Goal: Information Seeking & Learning: Learn about a topic

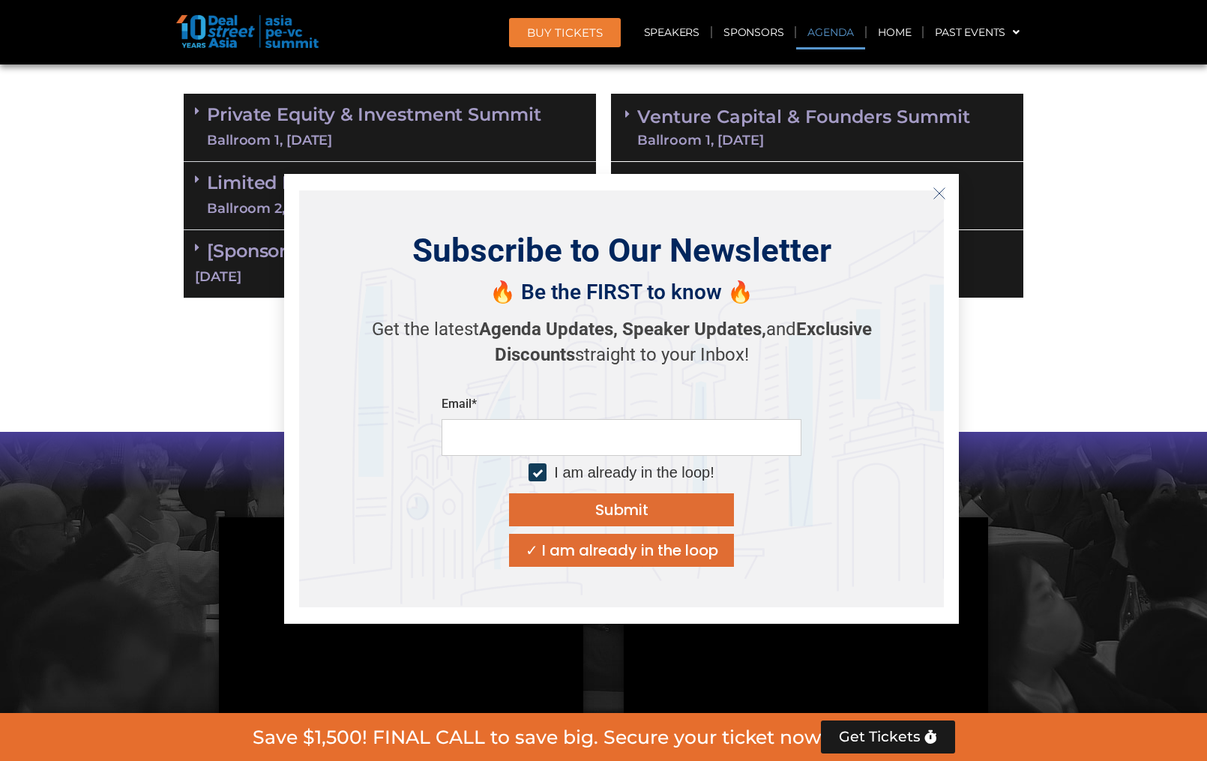
scroll to position [375, 0]
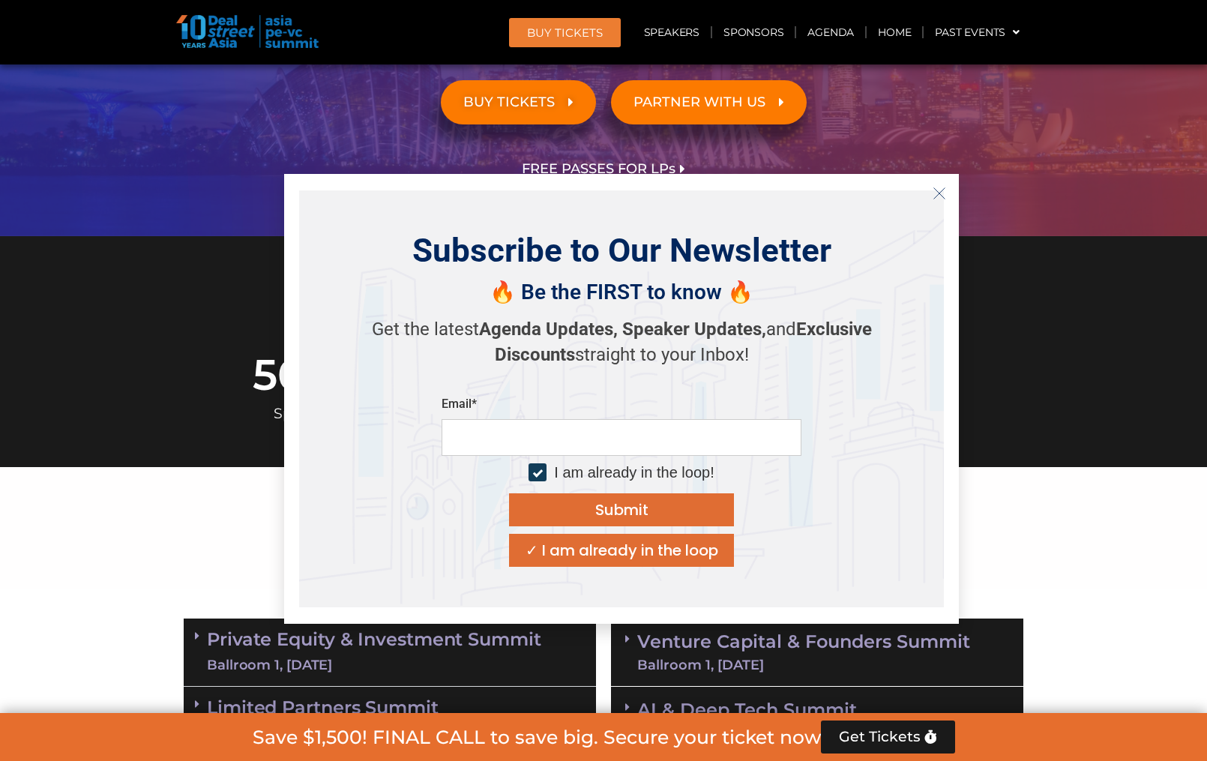
click at [938, 187] on icon "Close" at bounding box center [938, 193] width 13 height 13
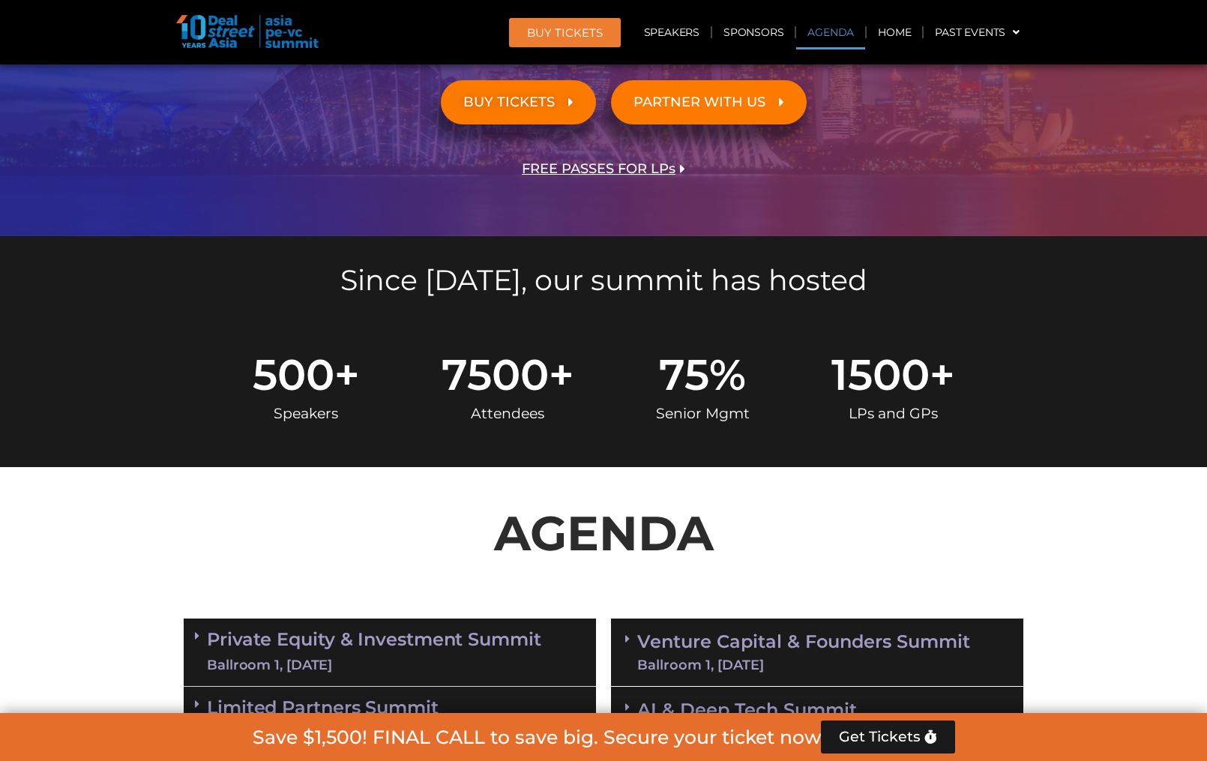
scroll to position [750, 0]
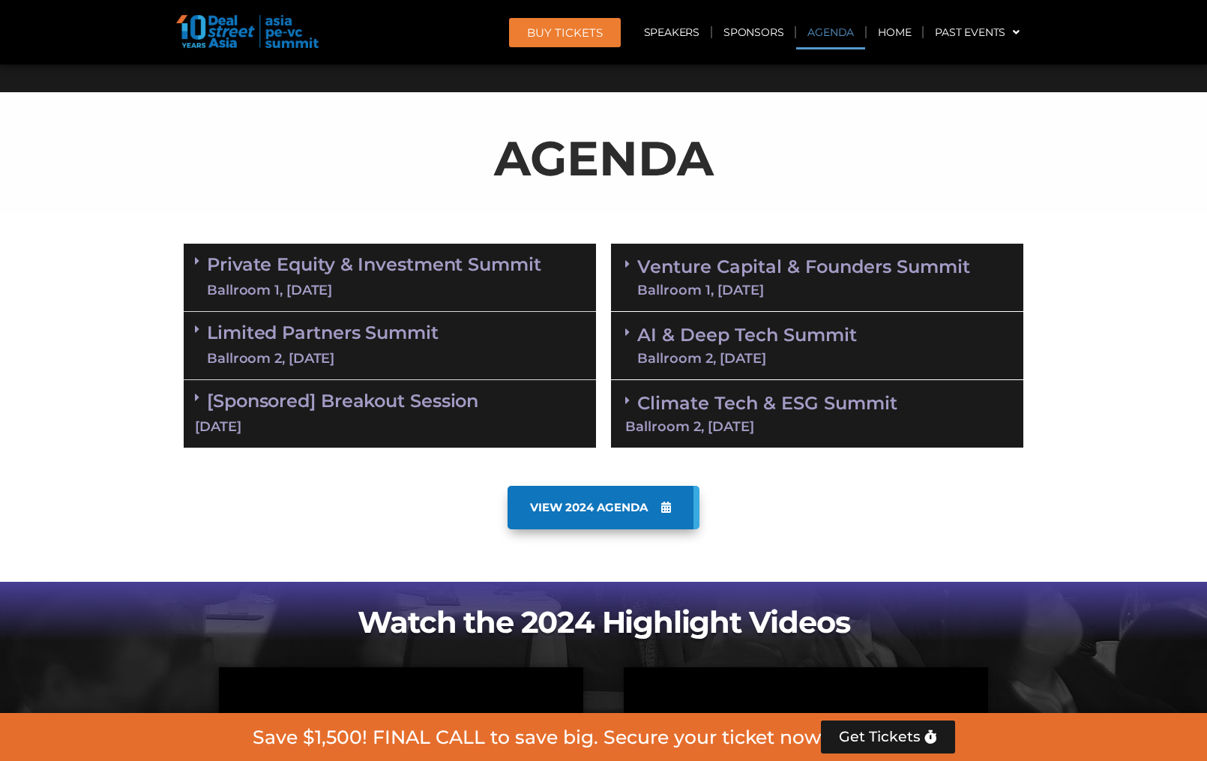
click at [319, 271] on link "Private Equity & Investment Summit Ballroom 1, 10 Sept" at bounding box center [374, 277] width 334 height 45
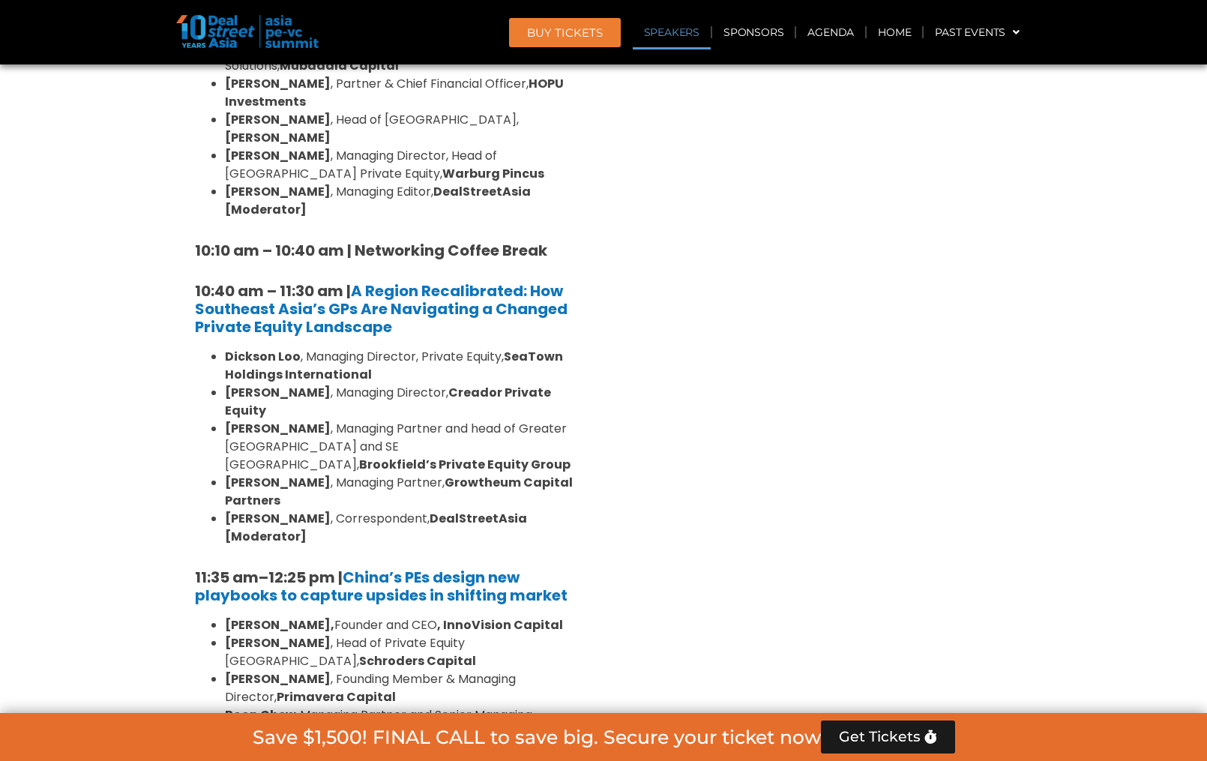
scroll to position [1349, 0]
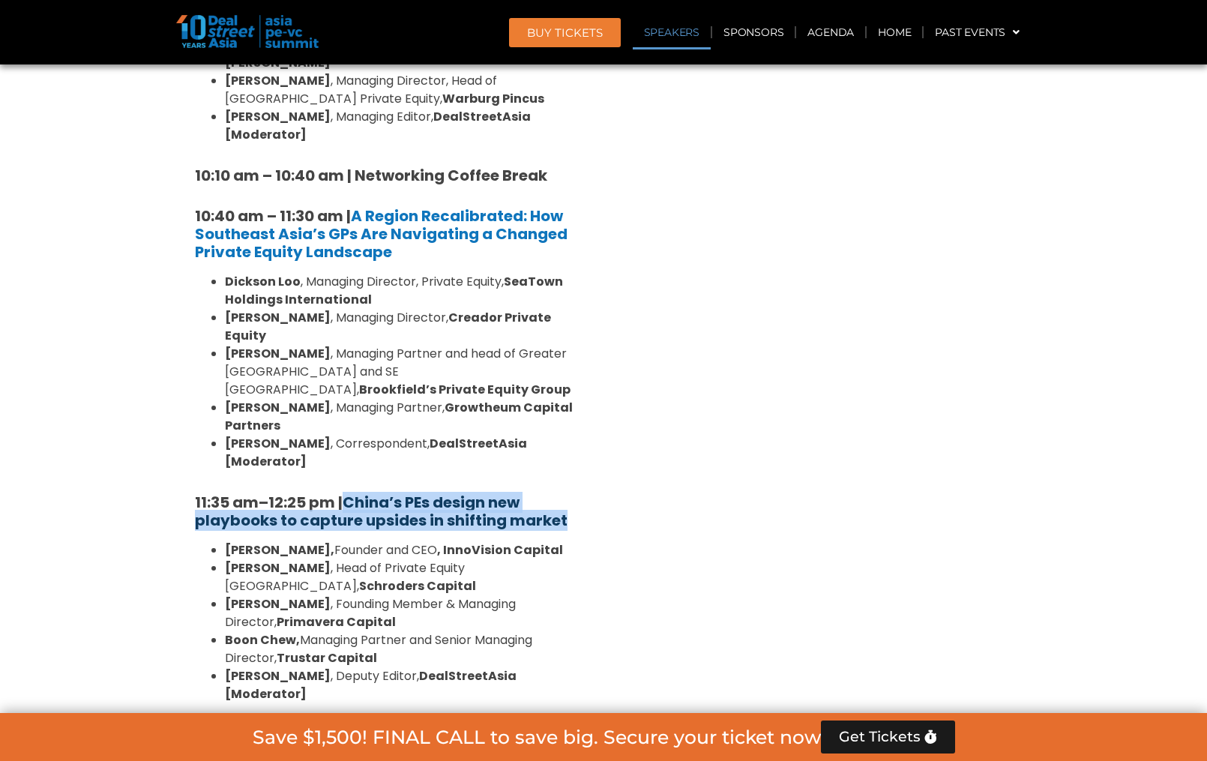
drag, startPoint x: 599, startPoint y: 453, endPoint x: 406, endPoint y: 436, distance: 193.3
copy strong "China’s PEs design new playbooks to capture upsides in shifting market"
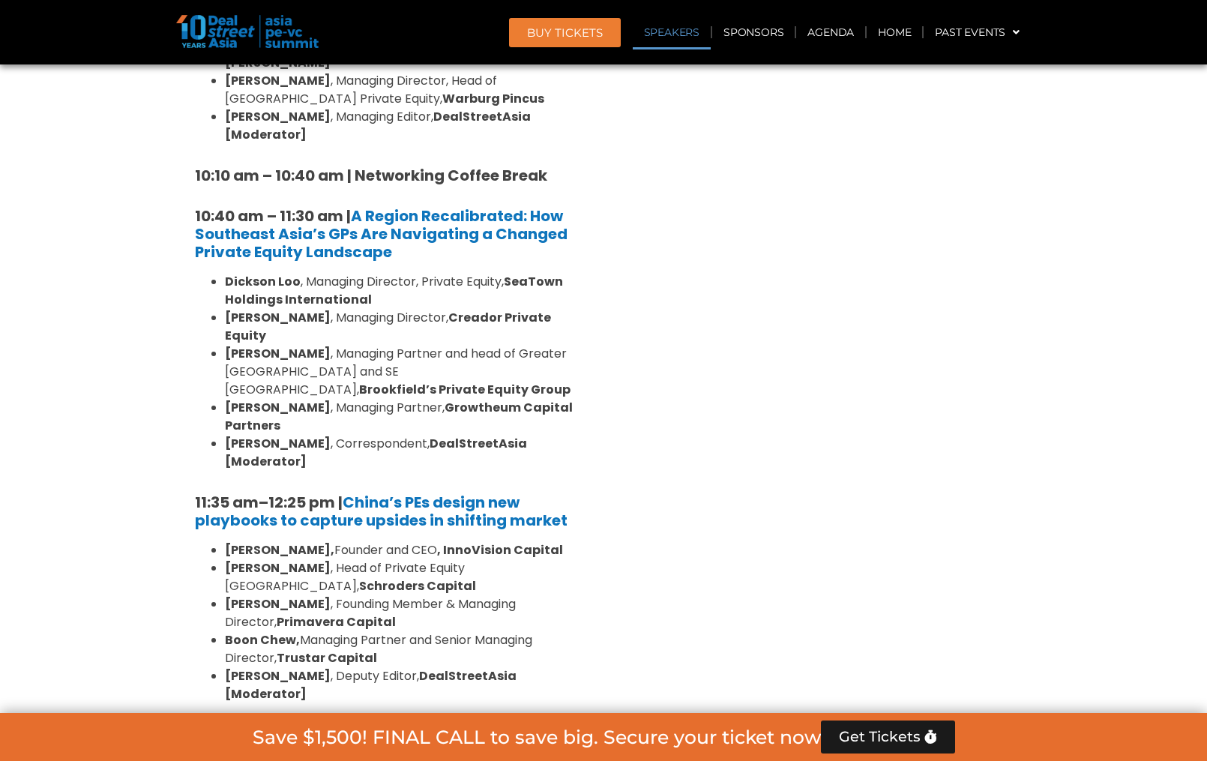
drag, startPoint x: 270, startPoint y: 478, endPoint x: 343, endPoint y: 478, distance: 72.7
click at [343, 541] on li "Lane Zhao, Founder and CEO , InnoVision Capital" at bounding box center [405, 550] width 360 height 18
drag, startPoint x: 259, startPoint y: 513, endPoint x: 329, endPoint y: 512, distance: 69.7
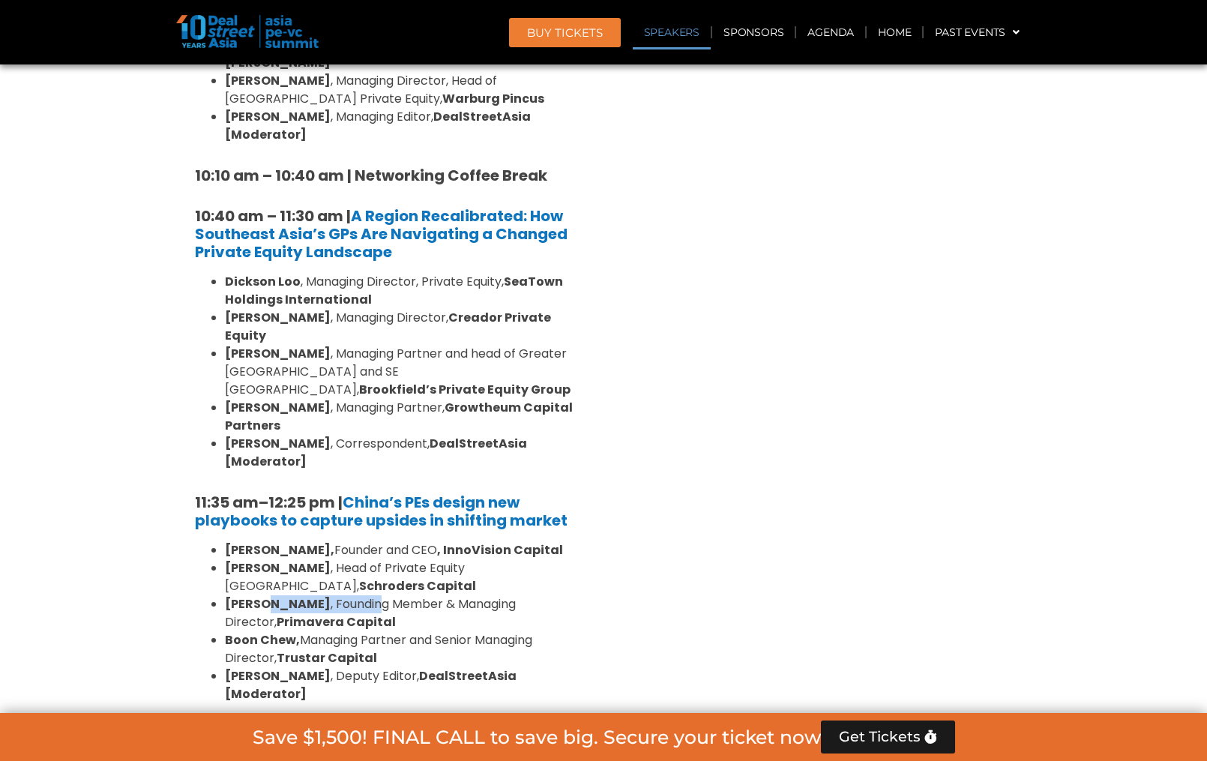
click at [329, 595] on li "Philip Hu , Founding Member & Managing Director, Primavera Capital" at bounding box center [405, 613] width 360 height 36
drag, startPoint x: 241, startPoint y: 549, endPoint x: 316, endPoint y: 552, distance: 75.0
click at [316, 631] on li "Boon Chew, Managing Partner and Senior Managing Director, Trustar Capital" at bounding box center [405, 649] width 360 height 36
drag, startPoint x: 252, startPoint y: 474, endPoint x: 331, endPoint y: 474, distance: 78.7
click at [331, 541] on li "Lane Zhao, Founder and CEO , InnoVision Capital" at bounding box center [405, 550] width 360 height 18
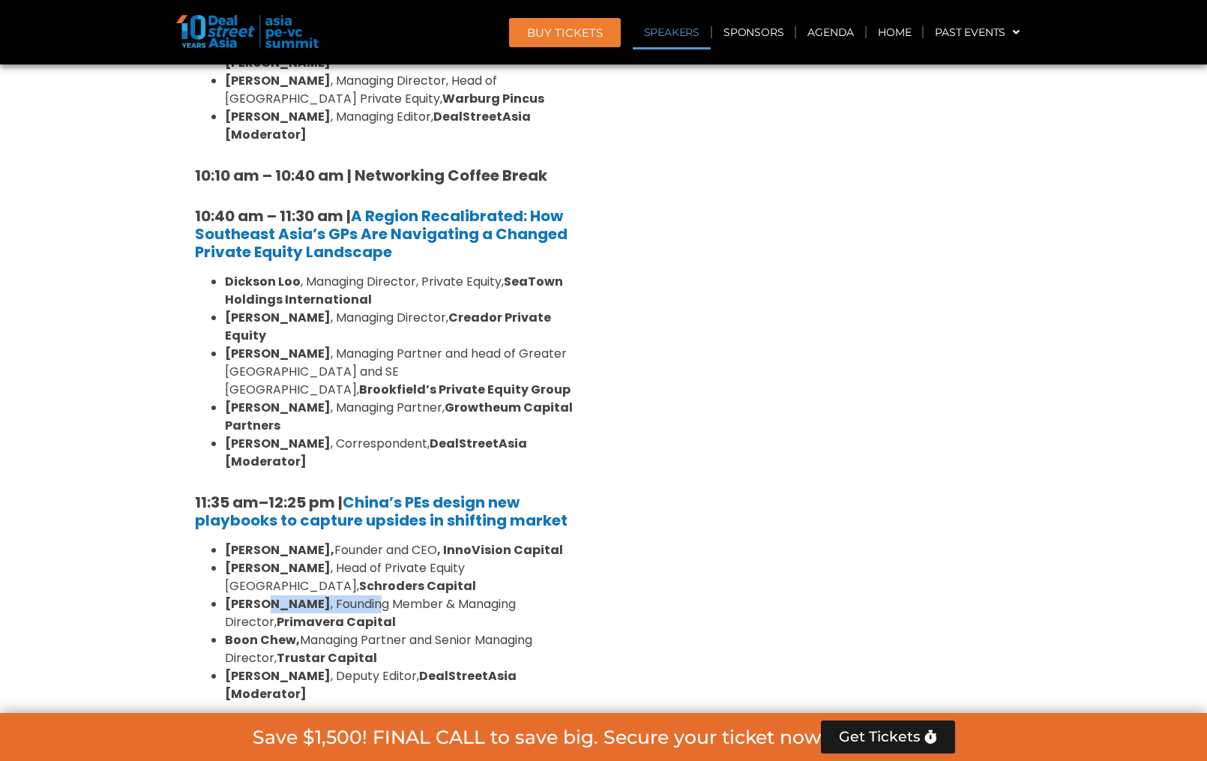
drag, startPoint x: 256, startPoint y: 514, endPoint x: 329, endPoint y: 513, distance: 72.7
click at [329, 595] on li "Philip Hu , Founding Member & Managing Director, Primavera Capital" at bounding box center [405, 613] width 360 height 36
drag, startPoint x: 268, startPoint y: 548, endPoint x: 331, endPoint y: 546, distance: 63.0
click at [331, 631] on li "Boon Chew, Managing Partner and Senior Managing Director, Trustar Capital" at bounding box center [405, 649] width 360 height 36
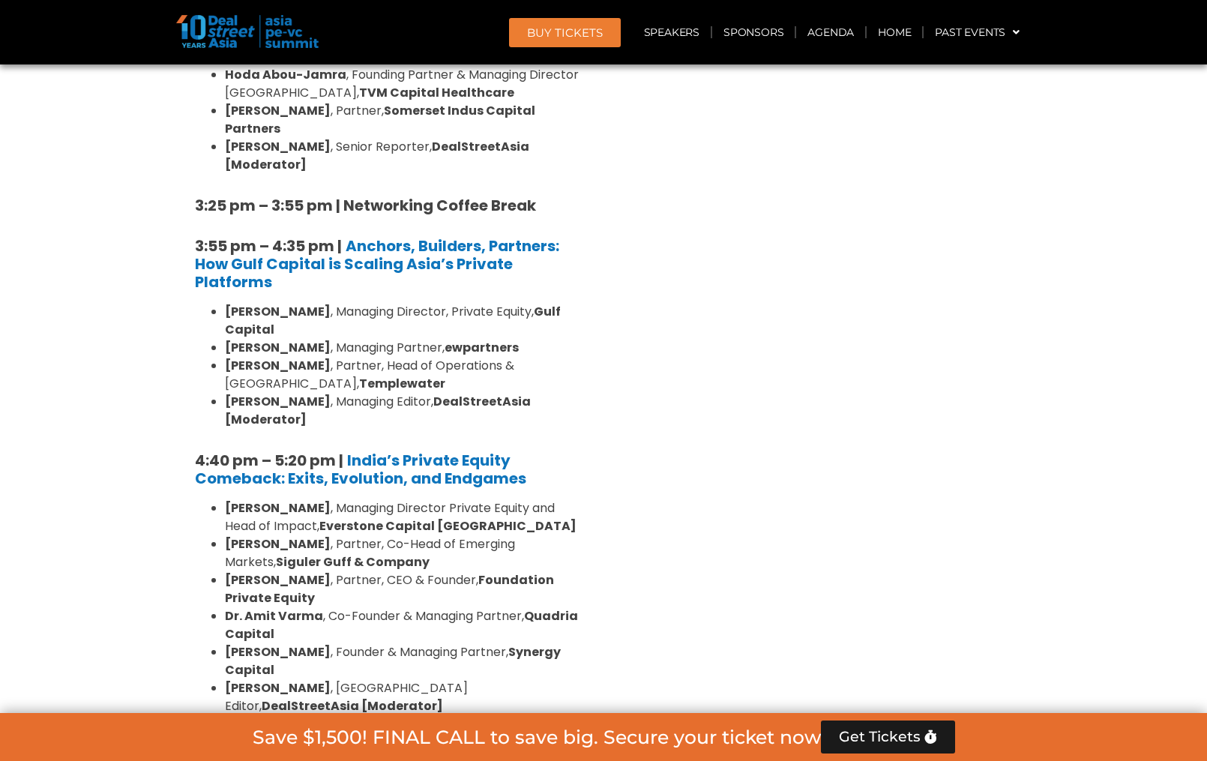
scroll to position [2698, 0]
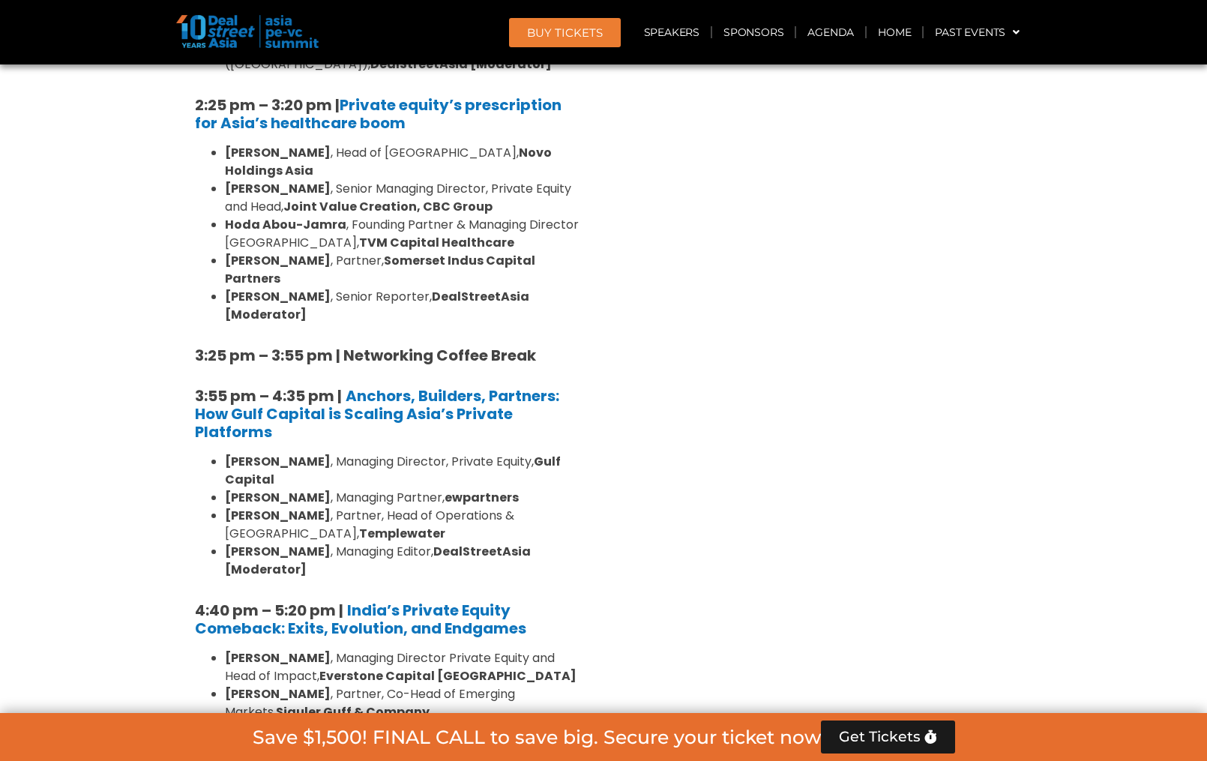
drag, startPoint x: 735, startPoint y: 232, endPoint x: 714, endPoint y: 246, distance: 24.7
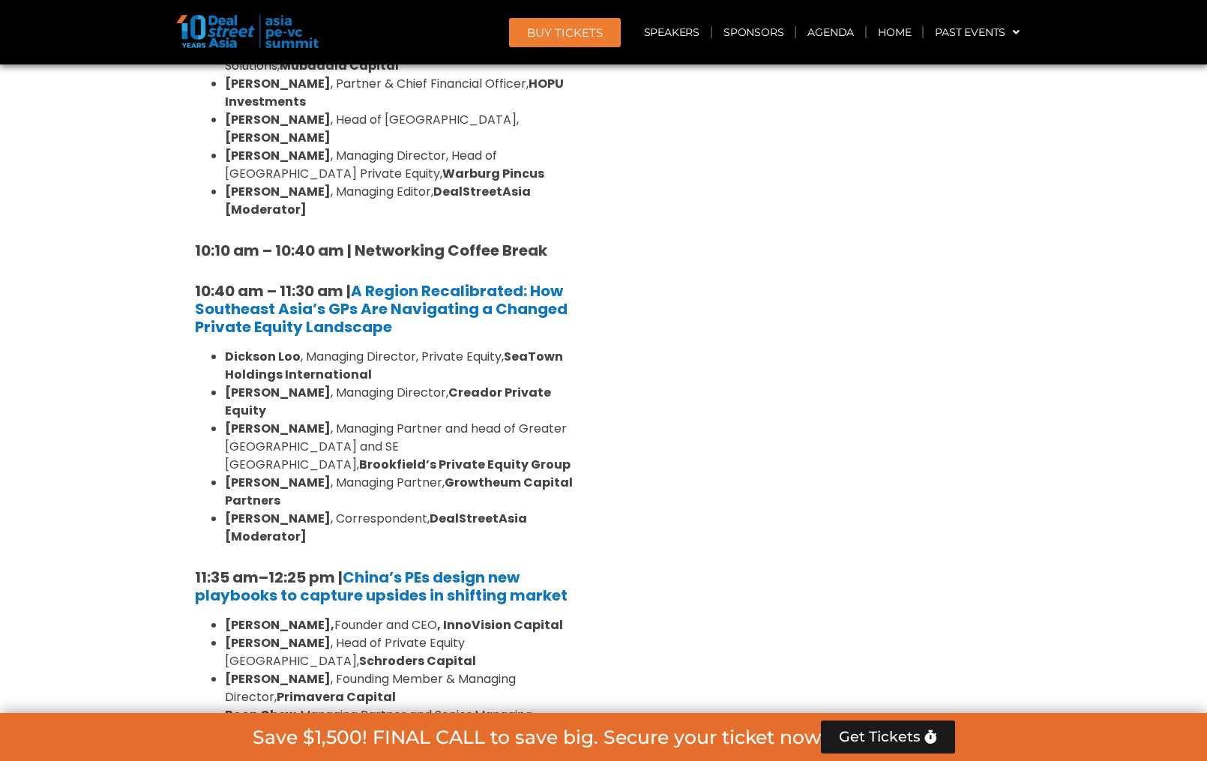
scroll to position [1349, 0]
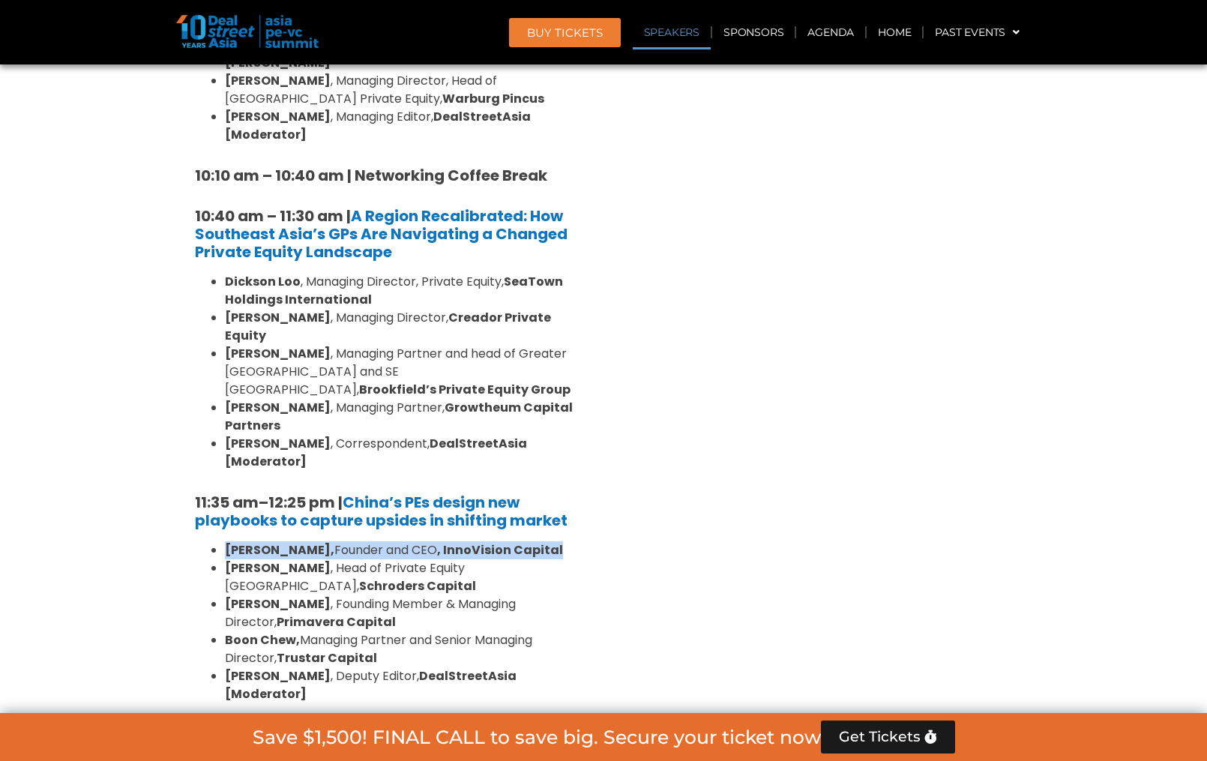
drag, startPoint x: 226, startPoint y: 478, endPoint x: 488, endPoint y: 477, distance: 262.4
click at [540, 541] on li "Lane Zhao, Founder and CEO , InnoVision Capital" at bounding box center [405, 550] width 360 height 18
copy li "Lane Zhao, Founder and CEO , InnoVision Capital"
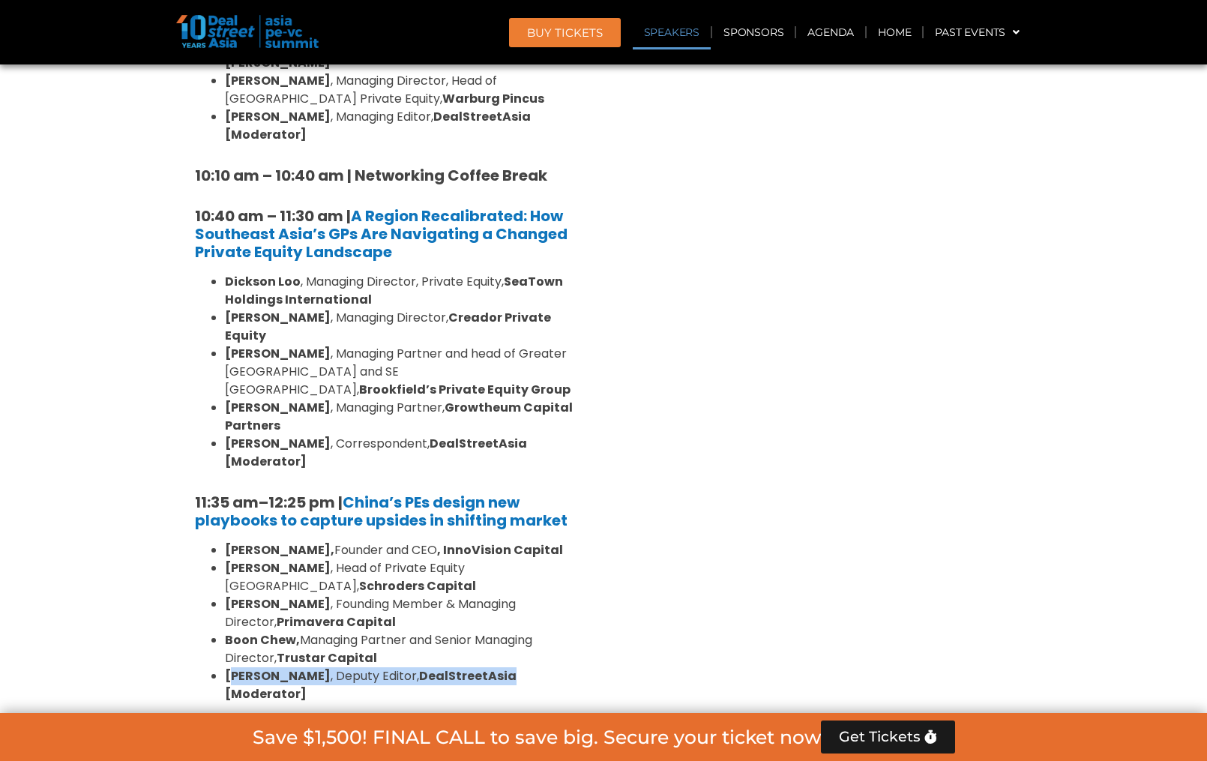
drag, startPoint x: 229, startPoint y: 585, endPoint x: 466, endPoint y: 586, distance: 237.6
click at [482, 667] on li "Eudora Wang , Deputy Editor, DealStreetAsia [Moderator]" at bounding box center [405, 685] width 360 height 36
drag, startPoint x: 464, startPoint y: 586, endPoint x: 306, endPoint y: 587, distance: 158.2
click at [333, 667] on li "Eudora Wang , Deputy Editor, DealStreetAsia [Moderator]" at bounding box center [405, 685] width 360 height 36
drag, startPoint x: 223, startPoint y: 584, endPoint x: 492, endPoint y: 582, distance: 269.1
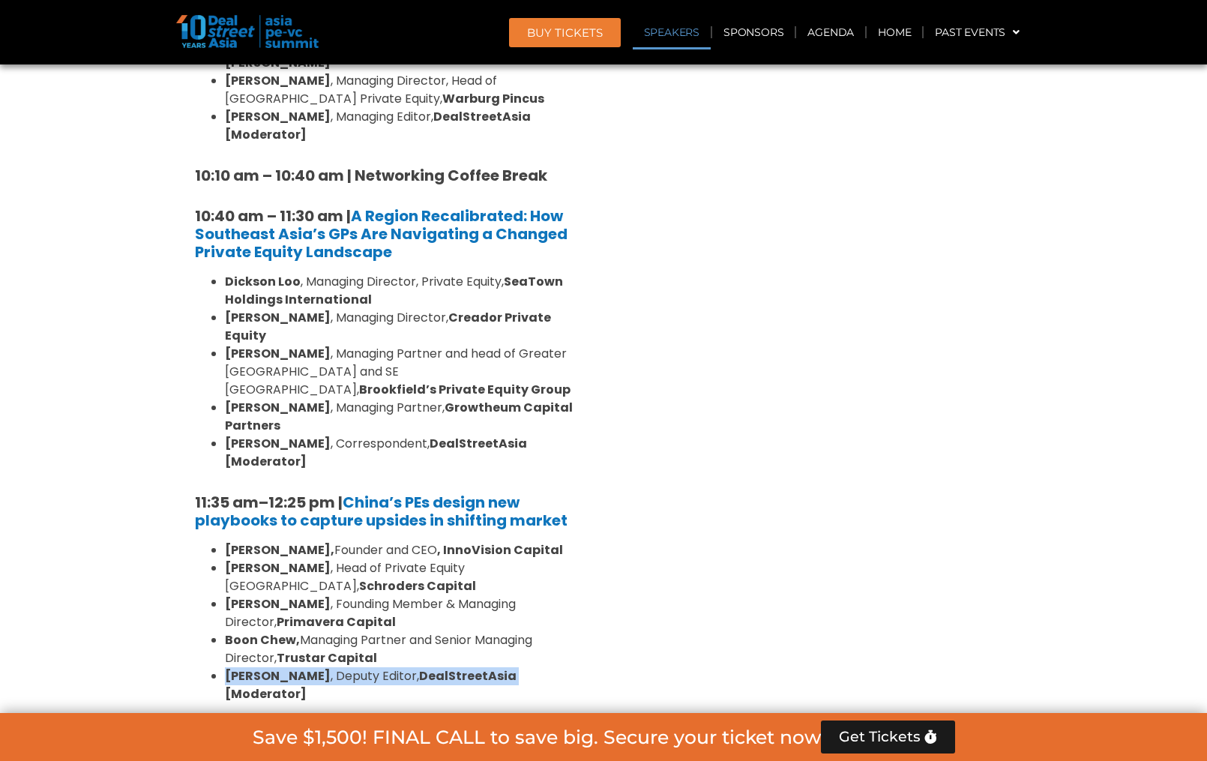
click at [492, 582] on ul "Lane Zhao, Founder and CEO , InnoVision Capital Jun Qian , Head of Private Equi…" at bounding box center [390, 622] width 390 height 162
copy li "Eudora Wang , Deputy Editor, DealStreetAsia"
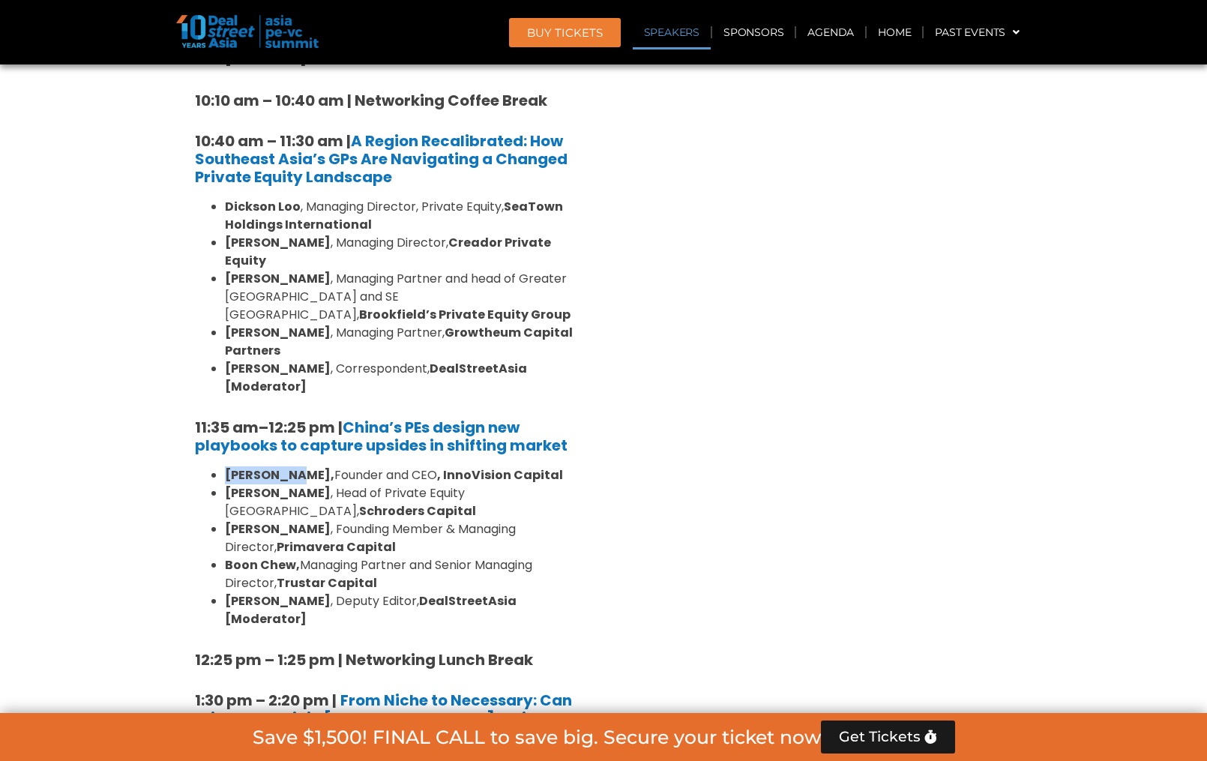
drag, startPoint x: 244, startPoint y: 403, endPoint x: 290, endPoint y: 403, distance: 45.7
click at [290, 466] on ul "Lane Zhao, Founder and CEO , InnoVision Capital Jun Qian , Head of Private Equi…" at bounding box center [390, 547] width 390 height 162
copy strong "Lane Zhao,"
drag, startPoint x: 303, startPoint y: 472, endPoint x: 399, endPoint y: 488, distance: 97.2
click at [399, 556] on li "Boon Chew, Managing Partner and Senior Managing Director, Trustar Capital" at bounding box center [405, 574] width 360 height 36
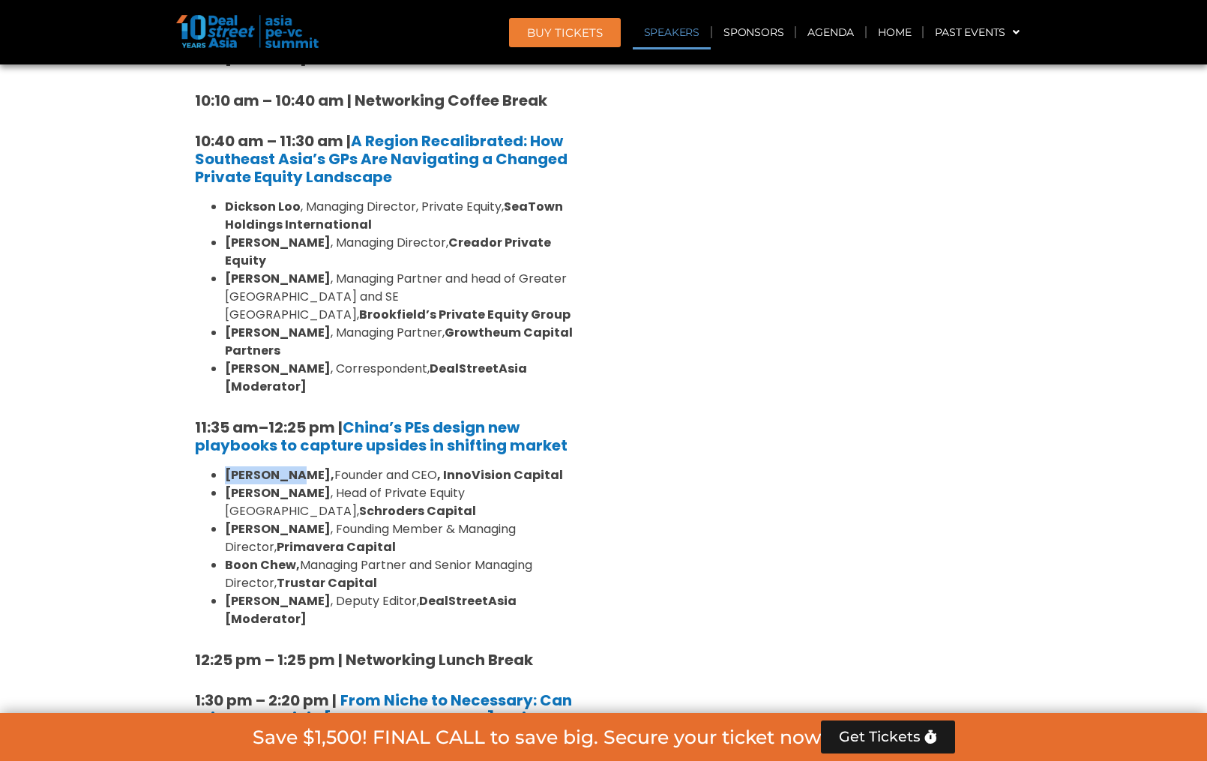
copy li "Managing Partner and Senior Managing Director, Trustar Capital"
click at [304, 538] on strong "Primavera Capital" at bounding box center [336, 546] width 119 height 17
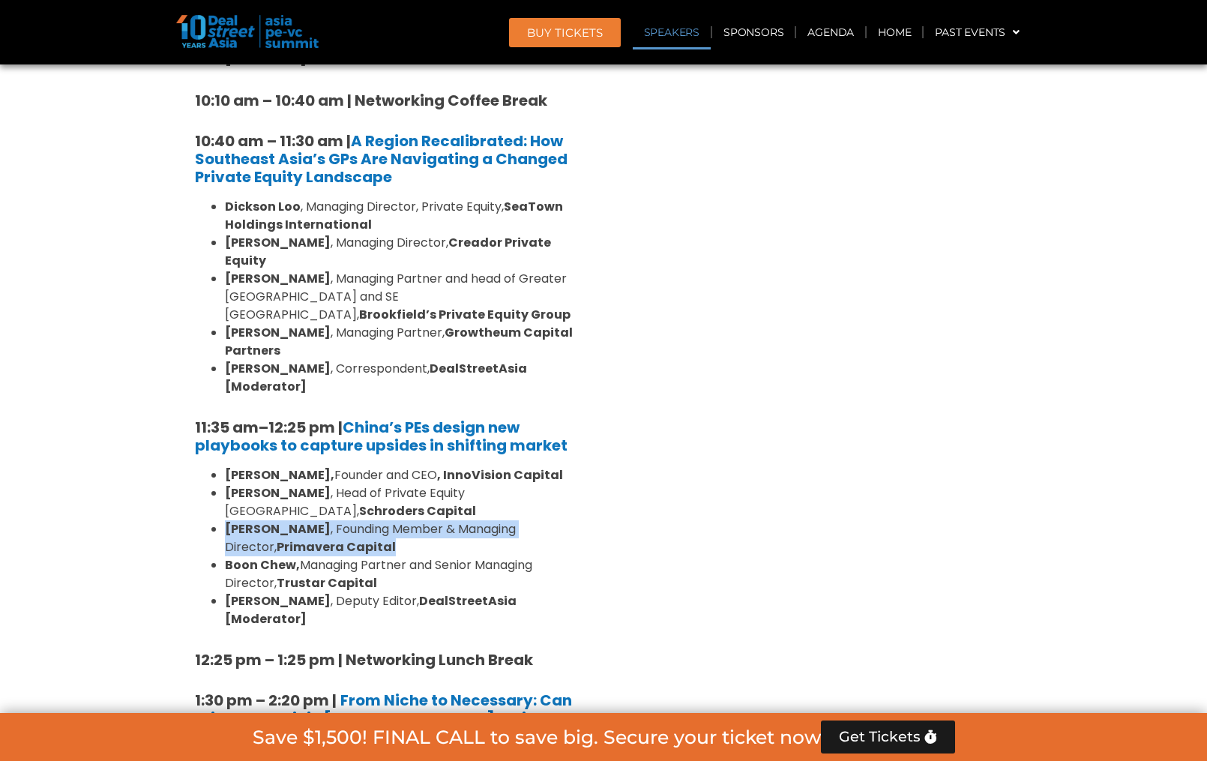
drag, startPoint x: 226, startPoint y: 438, endPoint x: 552, endPoint y: 450, distance: 326.3
click at [552, 520] on li "Philip Hu , Founding Member & Managing Director, Primavera Capital" at bounding box center [405, 538] width 360 height 36
copy li "Philip Hu , Founding Member & Managing Director, Primavera Capital"
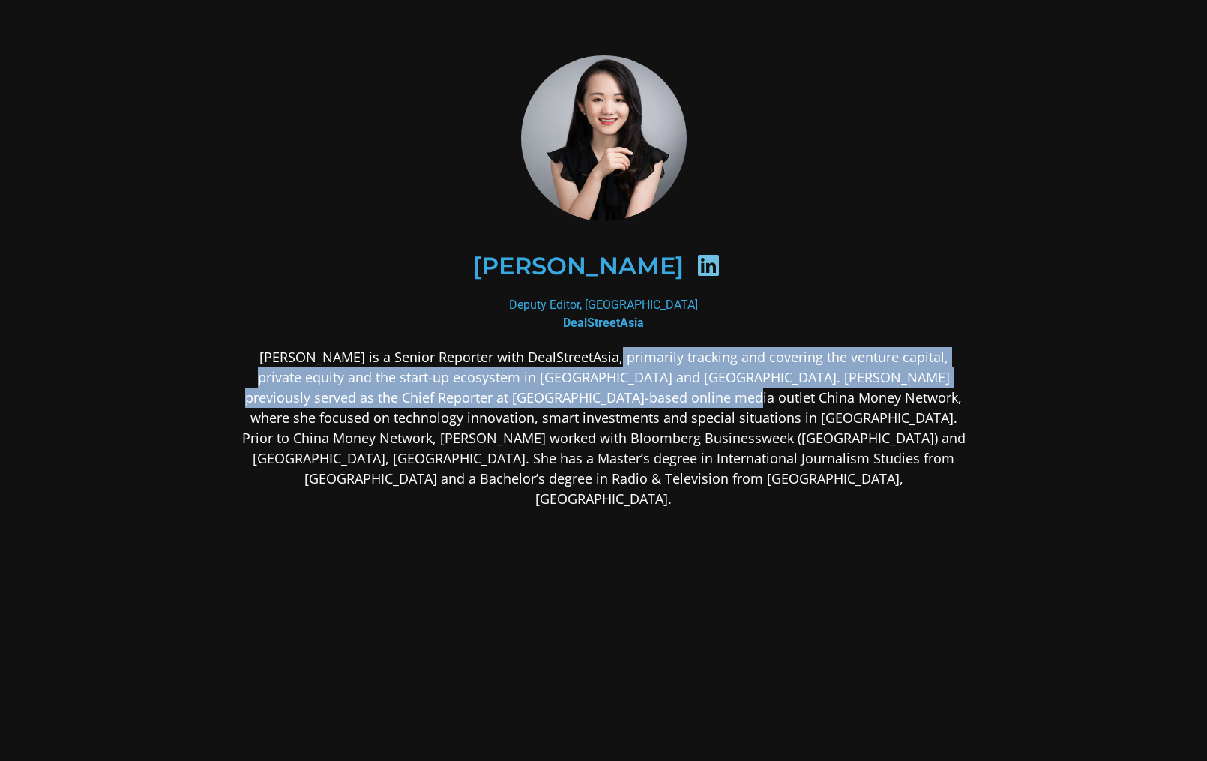
drag, startPoint x: 597, startPoint y: 355, endPoint x: 651, endPoint y: 392, distance: 65.7
click at [658, 391] on p "Eudora Wang is a Senior Reporter with DealStreetAsia, primarily tracking and co…" at bounding box center [603, 428] width 729 height 162
click at [611, 392] on p "Eudora Wang is a Senior Reporter with DealStreetAsia, primarily tracking and co…" at bounding box center [603, 428] width 729 height 162
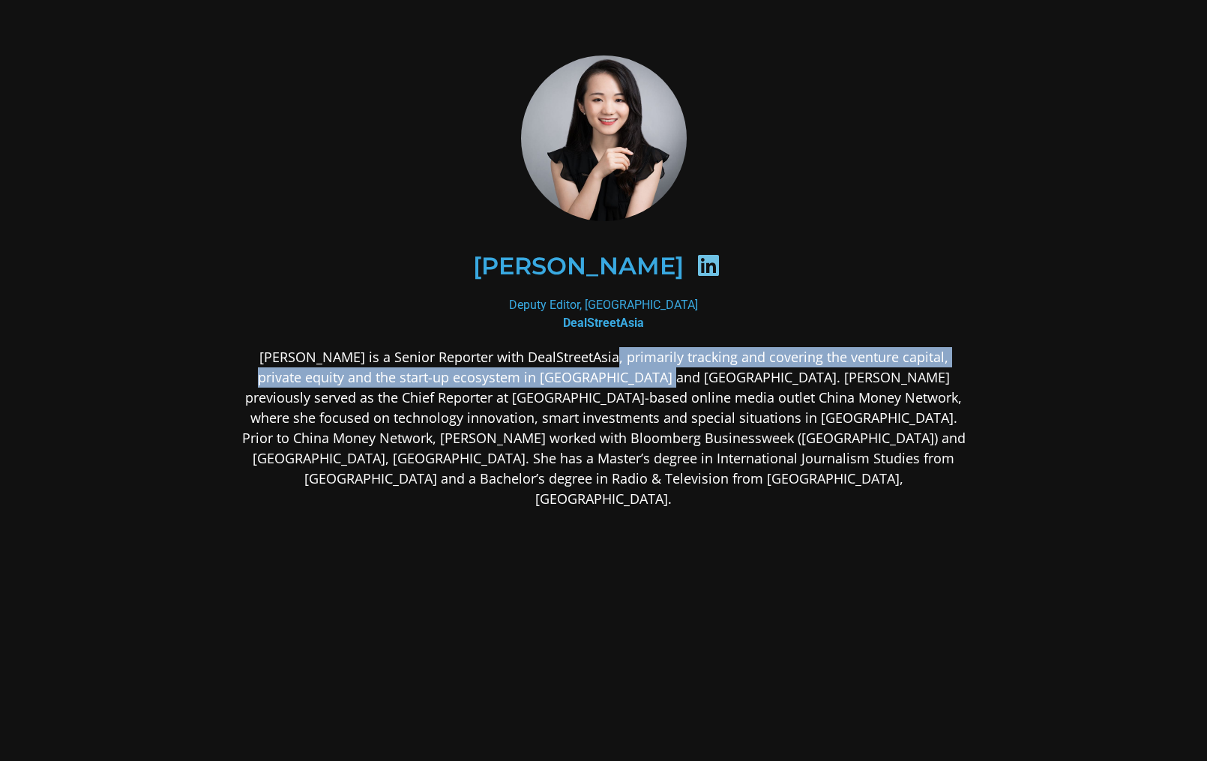
drag, startPoint x: 594, startPoint y: 354, endPoint x: 615, endPoint y: 379, distance: 32.4
click at [615, 379] on p "Eudora Wang is a Senior Reporter with DealStreetAsia, primarily tracking and co…" at bounding box center [603, 428] width 729 height 162
copy p "primarily tracking and covering the venture capital, private equity and the sta…"
drag, startPoint x: 707, startPoint y: 420, endPoint x: 715, endPoint y: 411, distance: 12.2
click at [707, 420] on p "Eudora Wang is a Senior Reporter with DealStreetAsia, primarily tracking and co…" at bounding box center [603, 428] width 729 height 162
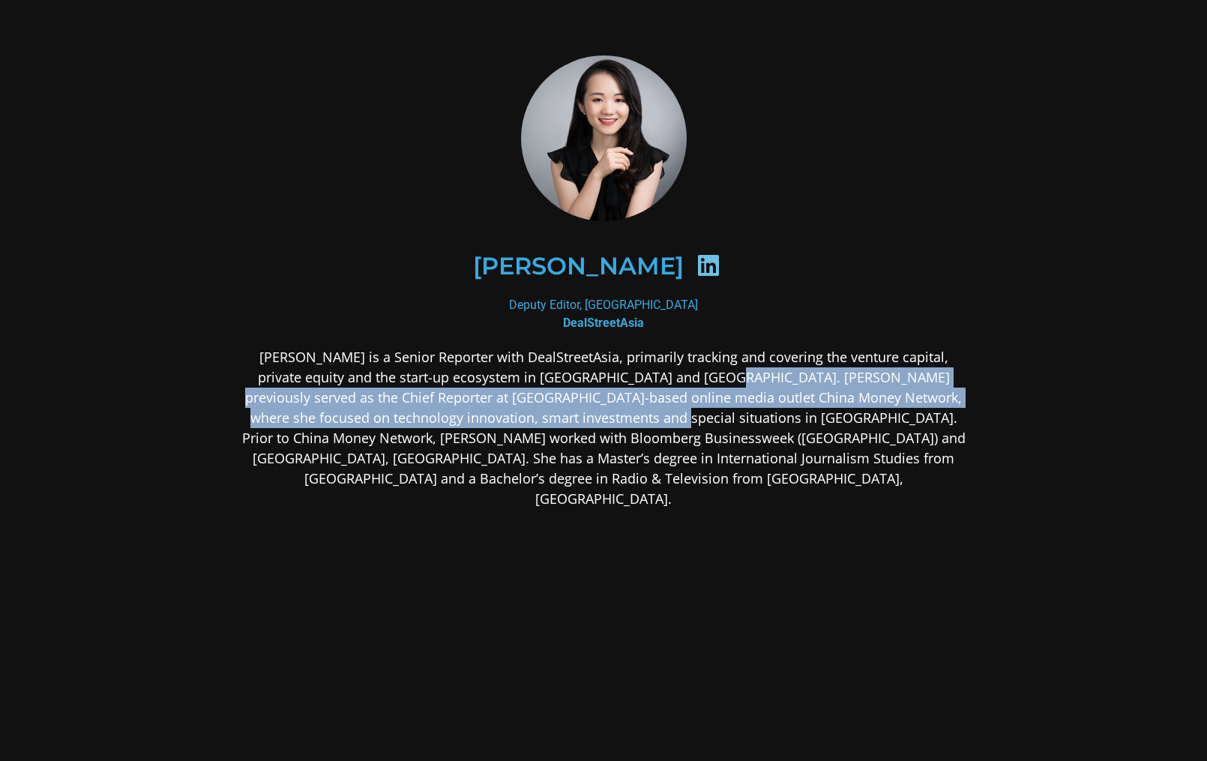
drag, startPoint x: 673, startPoint y: 379, endPoint x: 576, endPoint y: 416, distance: 103.7
click at [576, 416] on p "Eudora Wang is a Senior Reporter with DealStreetAsia, primarily tracking and co…" at bounding box center [603, 428] width 729 height 162
copy p "reviously served as the Chief Reporter at Hong Kong-based online media outlet C…"
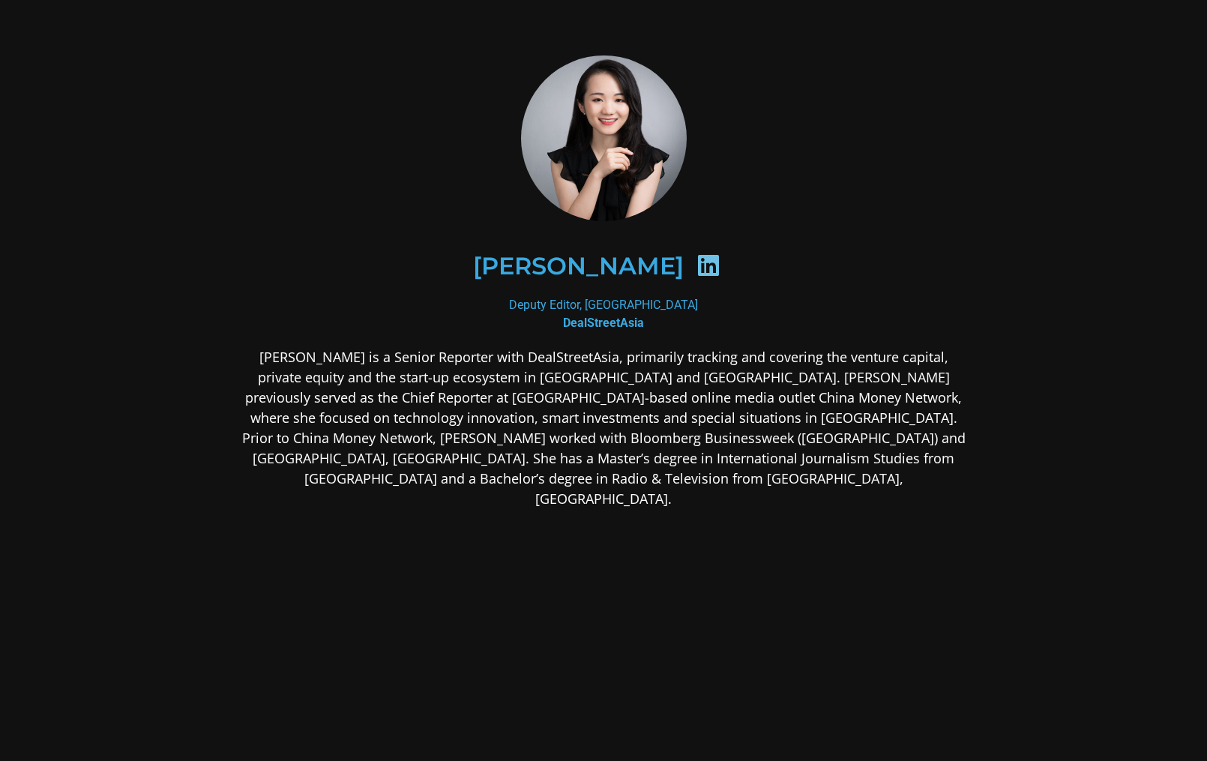
click at [642, 434] on p "Eudora Wang is a Senior Reporter with DealStreetAsia, primarily tracking and co…" at bounding box center [603, 428] width 729 height 162
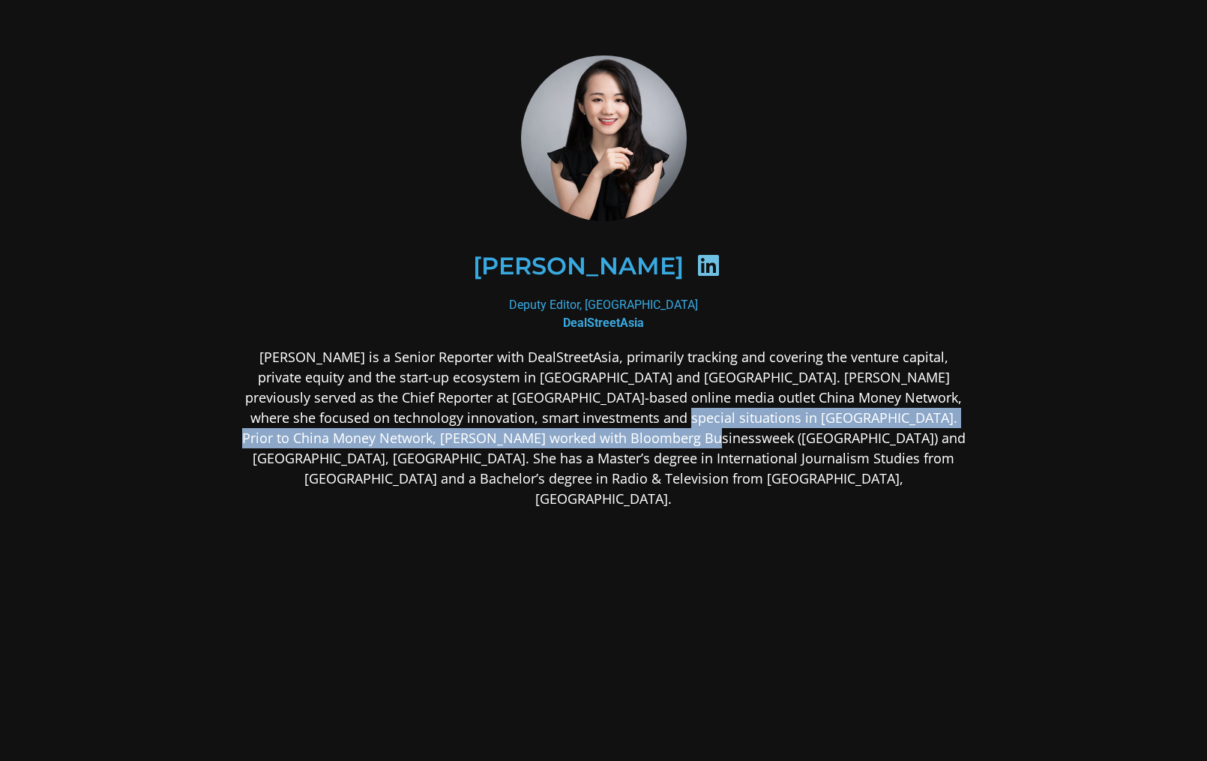
drag, startPoint x: 578, startPoint y: 416, endPoint x: 578, endPoint y: 437, distance: 21.0
click at [578, 437] on p "Eudora Wang is a Senior Reporter with DealStreetAsia, primarily tracking and co…" at bounding box center [603, 428] width 729 height 162
copy p "Prior to China Money Network, Wang worked with Bloomberg Businessweek (Beijing)…"
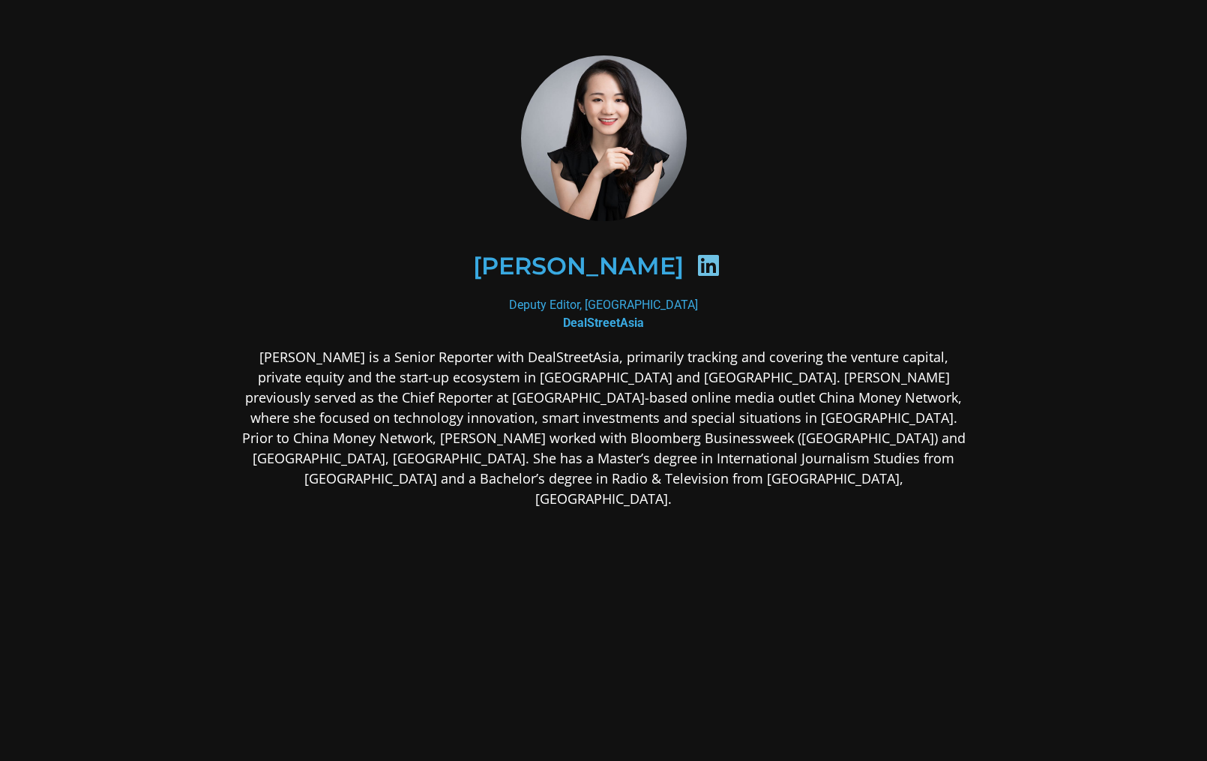
click at [613, 458] on p "Eudora Wang is a Senior Reporter with DealStreetAsia, primarily tracking and co…" at bounding box center [603, 428] width 729 height 162
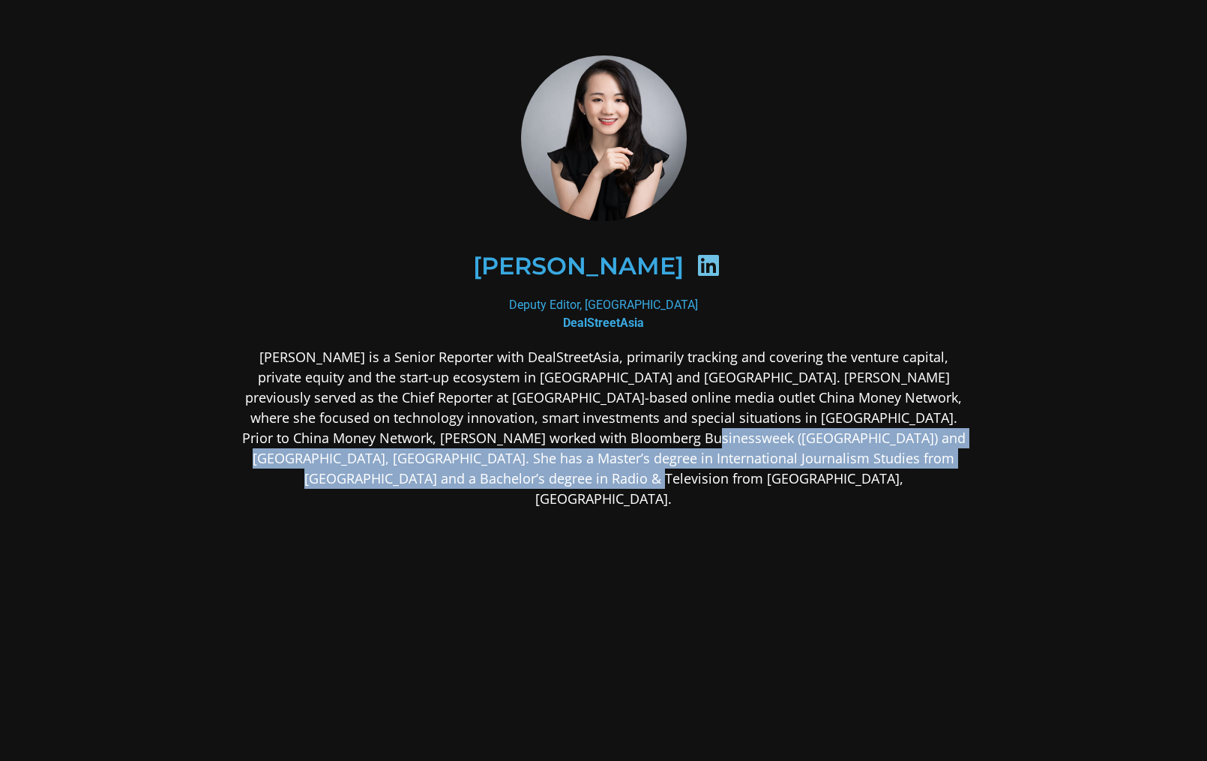
drag, startPoint x: 578, startPoint y: 435, endPoint x: 670, endPoint y: 475, distance: 100.7
click at [670, 475] on p "Eudora Wang is a Senior Reporter with DealStreetAsia, primarily tracking and co…" at bounding box center [603, 428] width 729 height 162
copy p "She has a Master’s degree in International Journalism Studies from Hong Kong Ba…"
